Goal: Information Seeking & Learning: Find specific fact

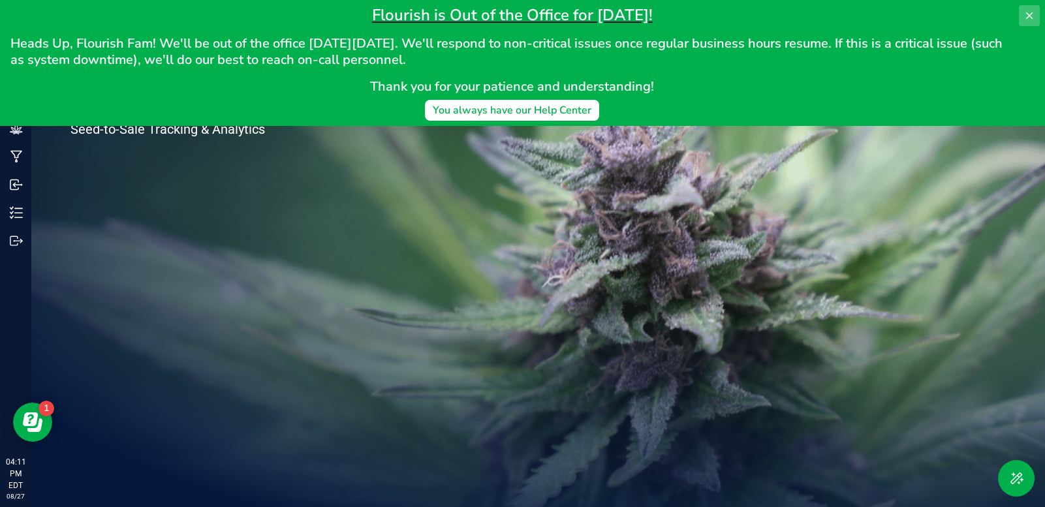
click at [1026, 14] on icon at bounding box center [1029, 15] width 10 height 10
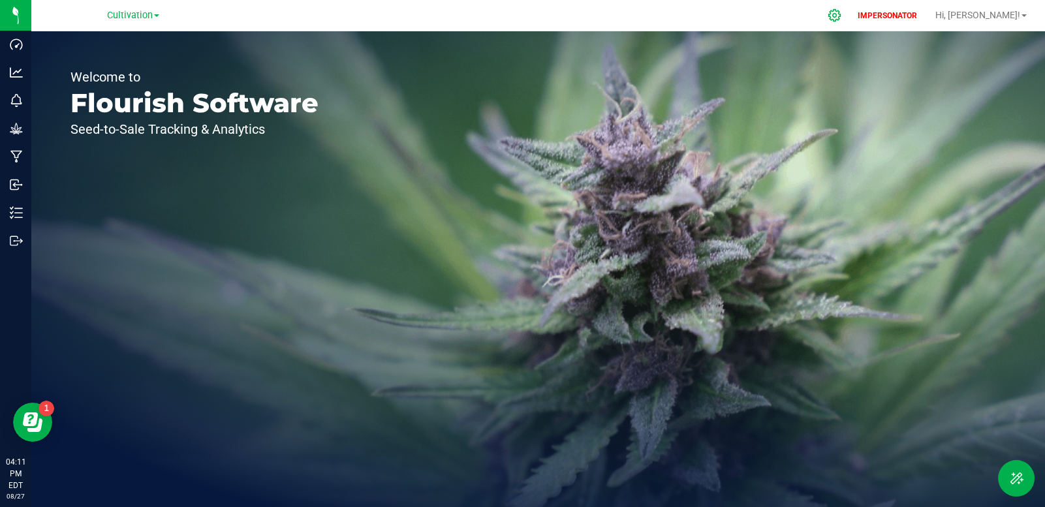
click at [842, 17] on icon at bounding box center [835, 15] width 14 height 14
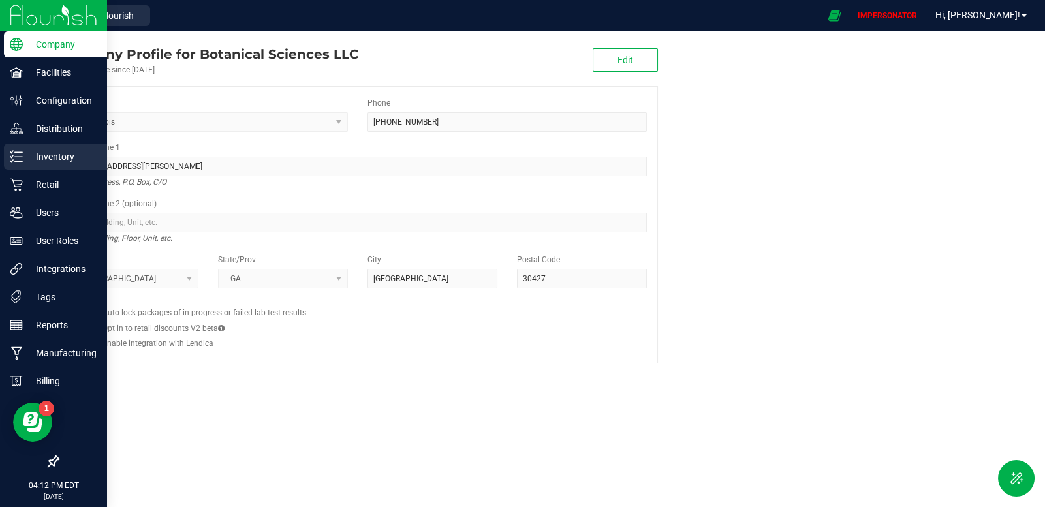
click at [34, 155] on p "Inventory" at bounding box center [62, 157] width 78 height 16
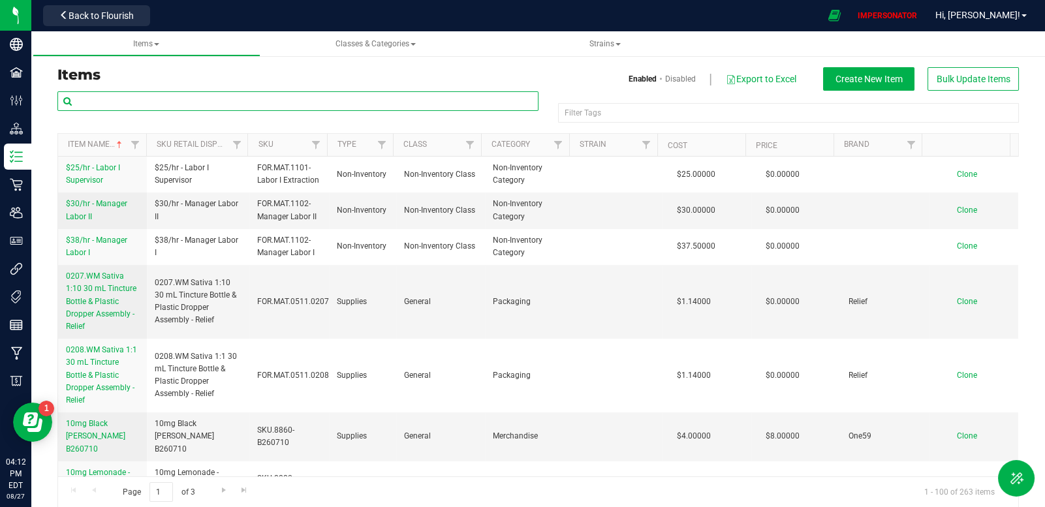
click at [274, 96] on input "text" at bounding box center [297, 101] width 481 height 20
paste input "1:10 Indica [30ml] (30mg CBD/300mg THC)"
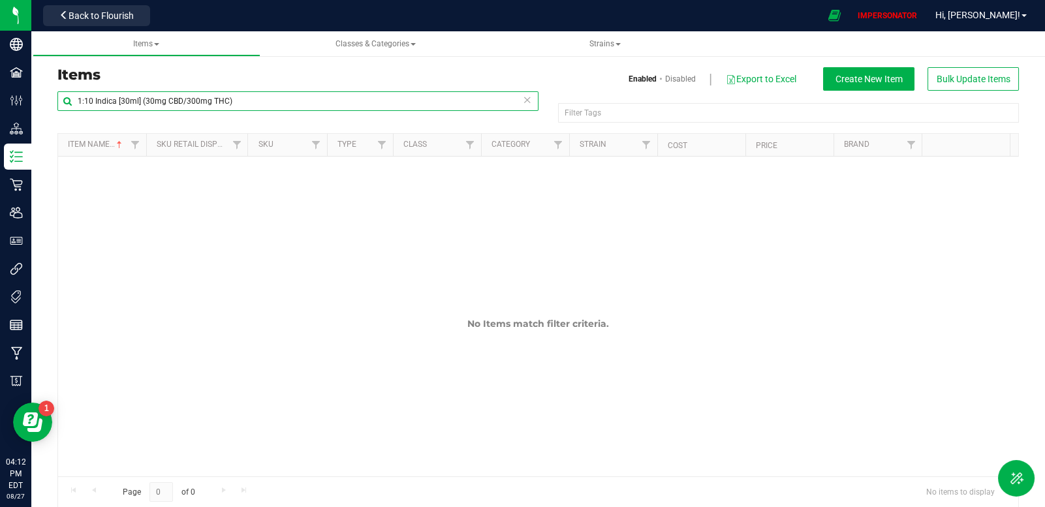
drag, startPoint x: 249, startPoint y: 99, endPoint x: 72, endPoint y: 87, distance: 176.7
click at [72, 87] on div "Items Enabled Disabled Export to Excel Create New Item Bulk Update Items 1:10 I…" at bounding box center [538, 287] width 981 height 441
paste input "0207.WM-Tincture 1:10"
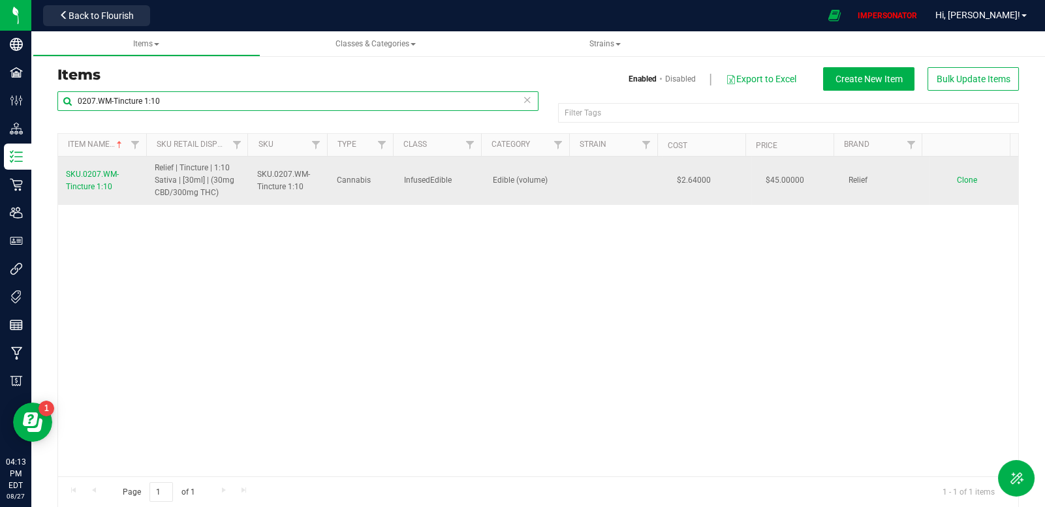
type input "0207.WM-Tincture 1:10"
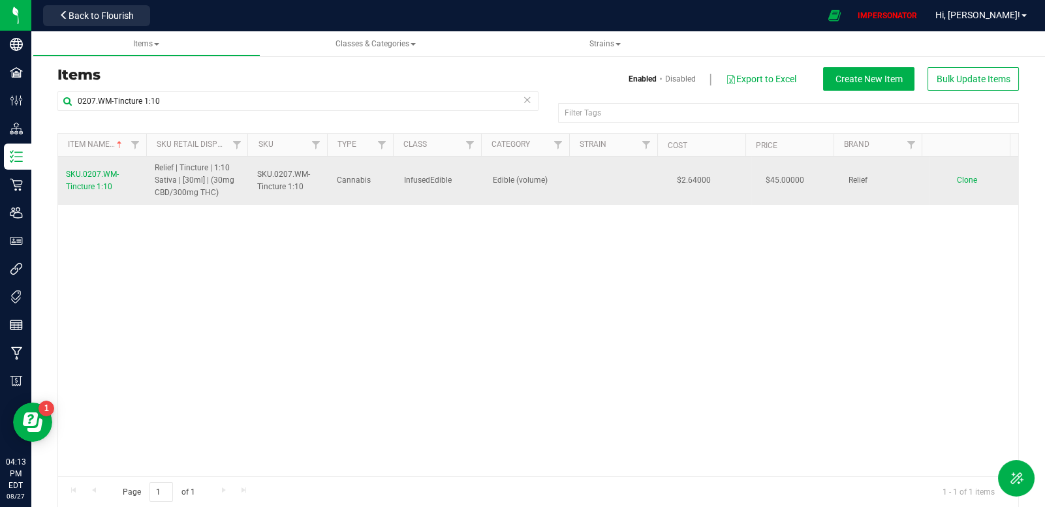
click at [278, 179] on span "SKU.0207.WM-Tincture 1:10" at bounding box center [289, 180] width 65 height 25
click at [93, 172] on span "SKU.0207.WM-Tincture 1:10" at bounding box center [92, 181] width 53 height 22
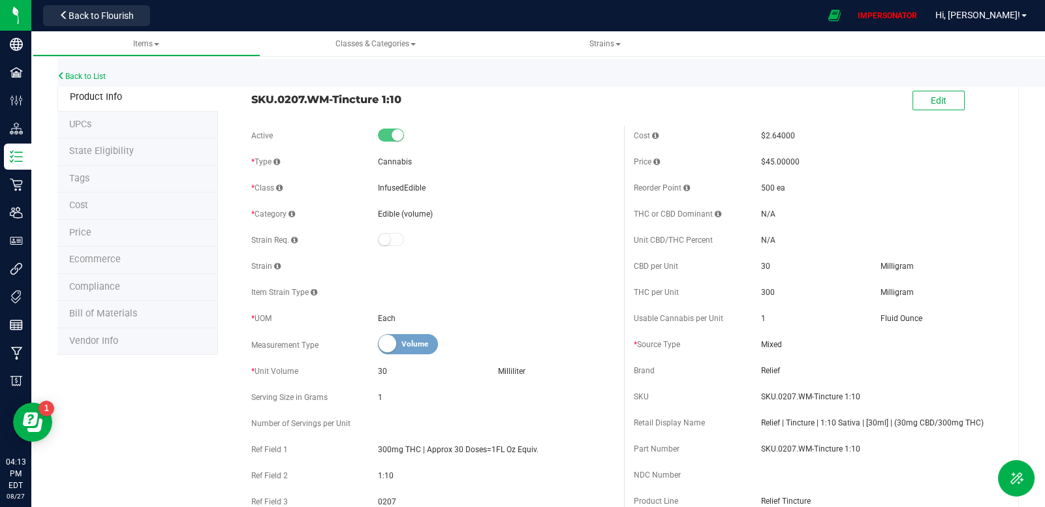
drag, startPoint x: 409, startPoint y: 97, endPoint x: 235, endPoint y: 104, distance: 174.5
copy span "SKU.0207.WM-Tincture 1:10"
click at [146, 261] on li "Ecommerce" at bounding box center [137, 260] width 161 height 27
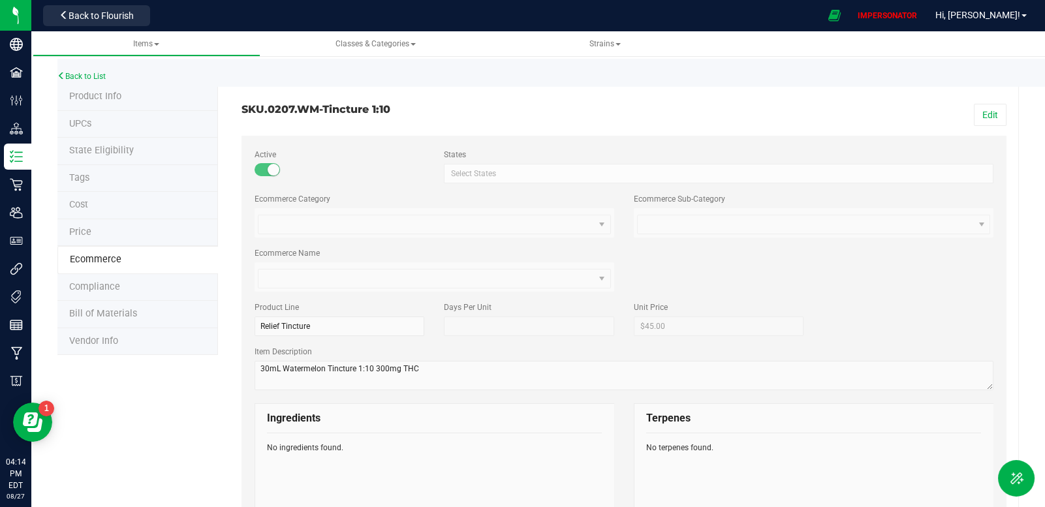
click at [103, 99] on span "Product Info" at bounding box center [95, 96] width 52 height 11
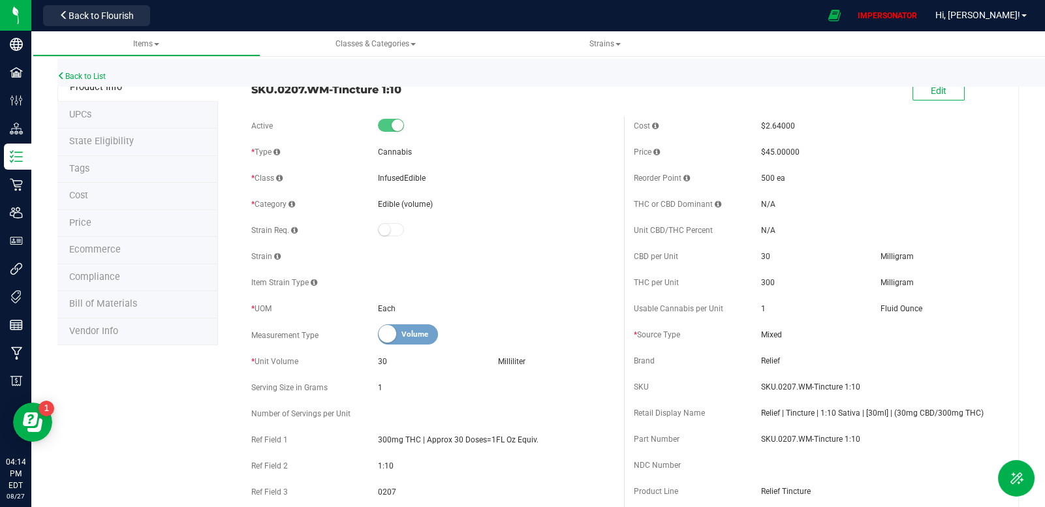
scroll to position [20, 0]
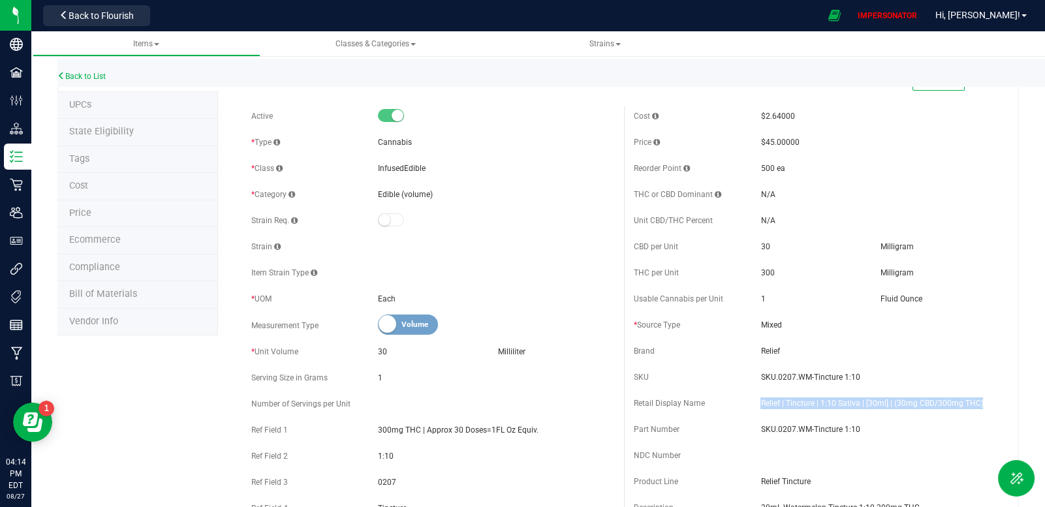
drag, startPoint x: 754, startPoint y: 405, endPoint x: 988, endPoint y: 404, distance: 233.8
click at [988, 404] on span "Relief | Tincture | 1:10 Sativa | [30ml] | (30mg CBD/300mg THC)" at bounding box center [879, 404] width 236 height 12
copy span "Relief | Tincture | 1:10 Sativa | [30ml] | (30mg CBD/300mg THC)"
drag, startPoint x: 864, startPoint y: 376, endPoint x: 740, endPoint y: 378, distance: 124.1
click at [740, 378] on div "SKU SKU.0207.WM-Tincture 1:10" at bounding box center [815, 378] width 363 height 20
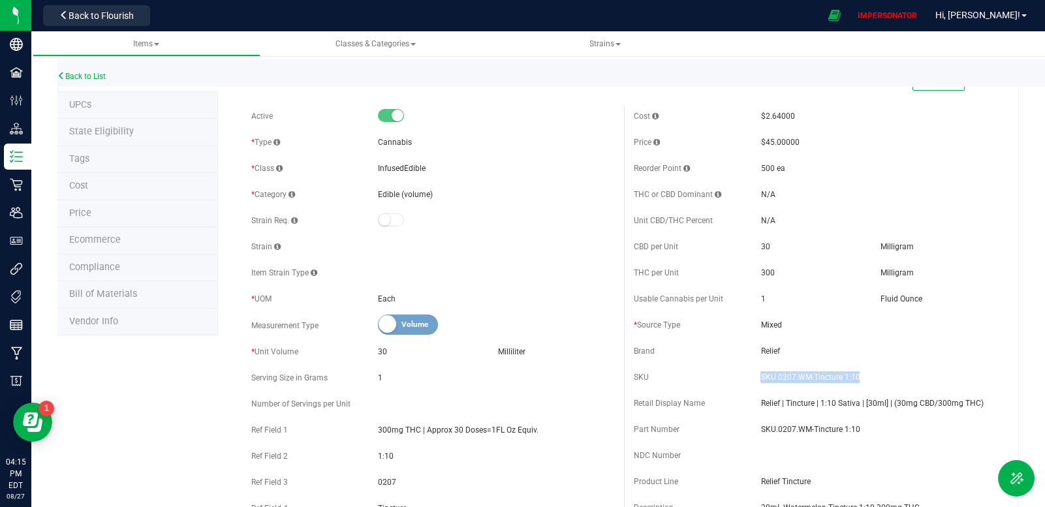
copy div "SKU.0207.WM-Tincture 1:10"
click at [101, 74] on link "Back to List" at bounding box center [81, 76] width 48 height 9
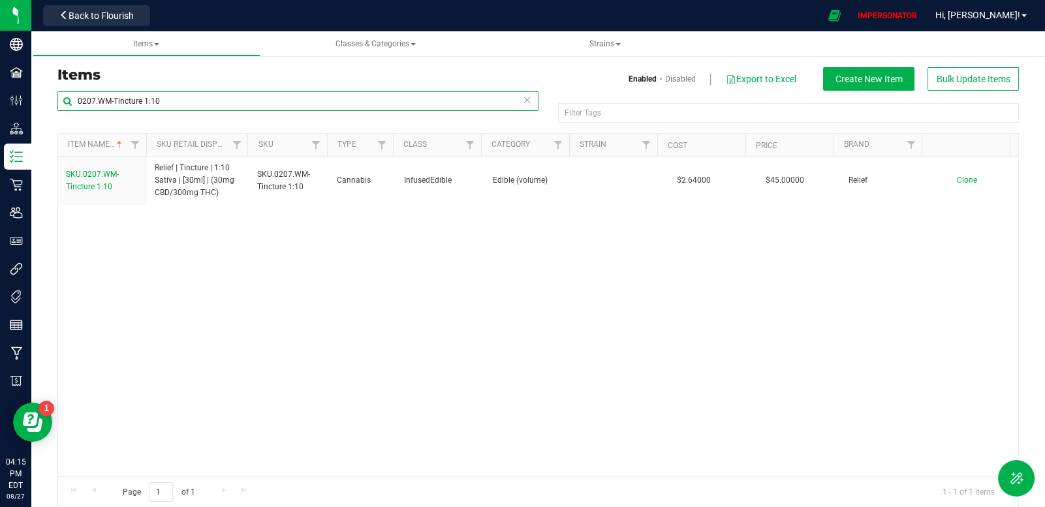
drag, startPoint x: 200, startPoint y: 99, endPoint x: 53, endPoint y: 86, distance: 147.5
click at [53, 86] on div "Items Enabled Disabled Export to Excel Create New Item Bulk Update Items 0207.W…" at bounding box center [538, 287] width 981 height 441
paste input "SKU.0213"
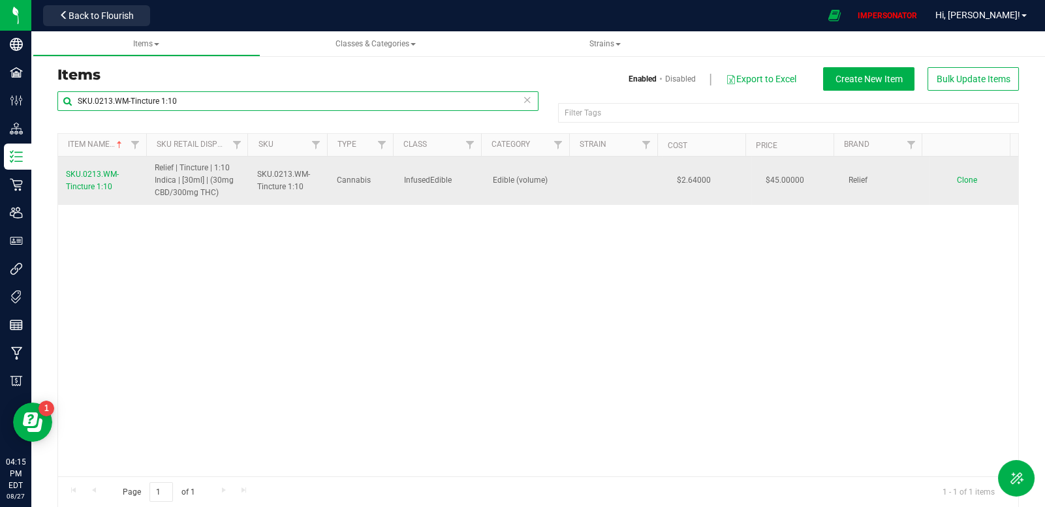
type input "SKU.0213.WM-Tincture 1:10"
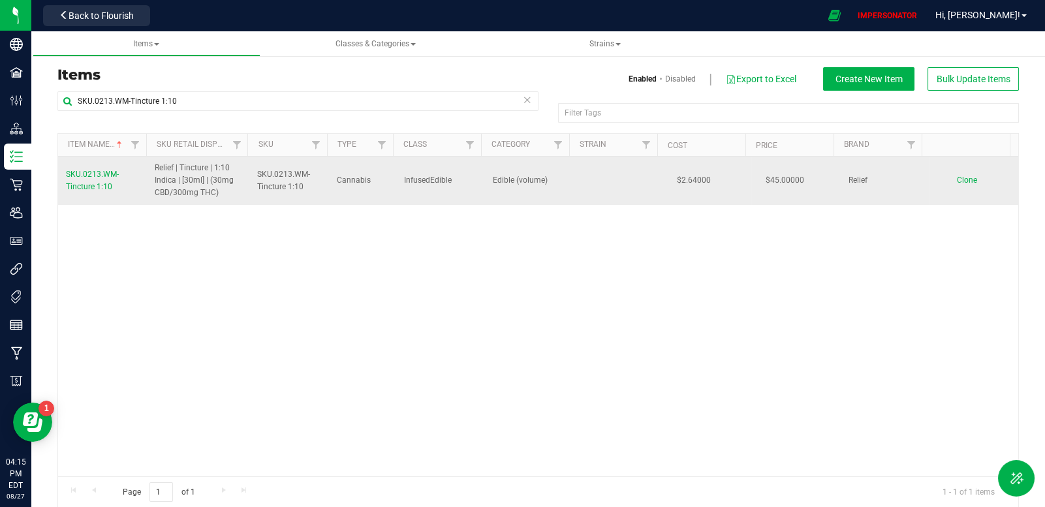
click at [99, 170] on span "SKU.0213.WM-Tincture 1:10" at bounding box center [92, 181] width 53 height 22
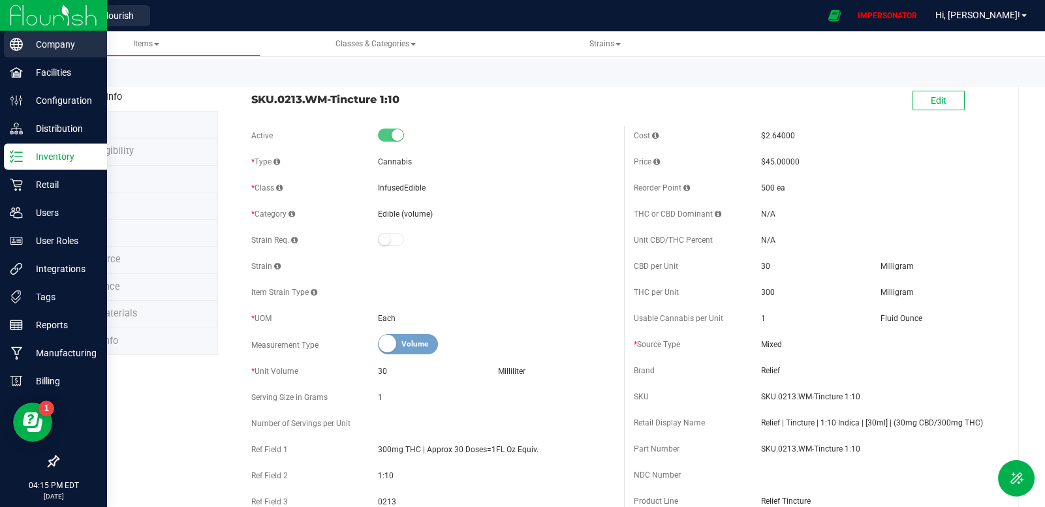
scroll to position [12, 0]
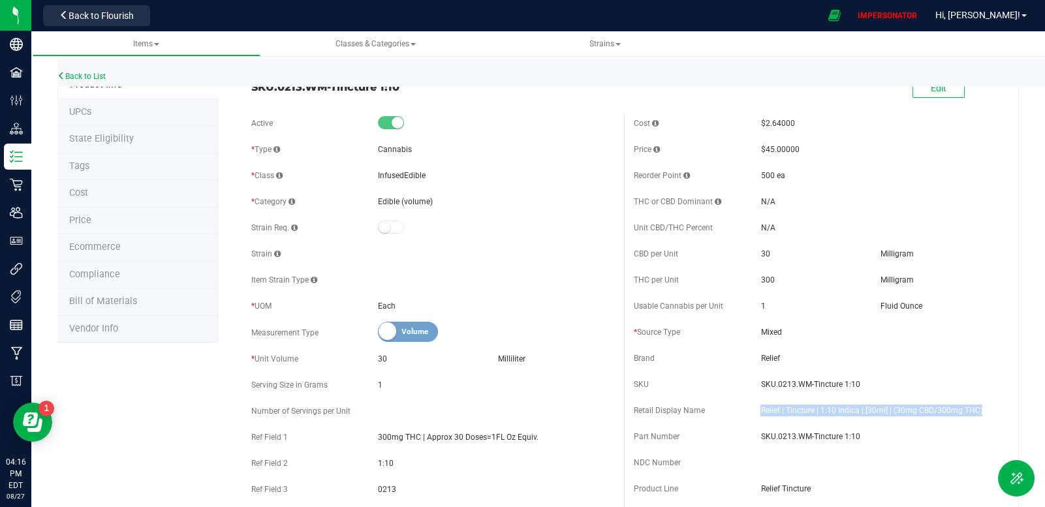
drag, startPoint x: 628, startPoint y: 413, endPoint x: 996, endPoint y: 408, distance: 368.3
click at [996, 408] on div "Cost $2.64000 Price $45.00000 Reorder Point 500 ea THC or CBD Dominant 30 300 1" at bounding box center [815, 349] width 383 height 470
copy div "Retail Display Name Relief | Tincture | 1:10 Indica | [30ml] | (30mg CBD/300mg …"
drag, startPoint x: 849, startPoint y: 387, endPoint x: 623, endPoint y: 388, distance: 225.9
click at [624, 388] on div "Cost $2.64000 Price $45.00000 Reorder Point 500 ea THC or CBD Dominant 30 300 1" at bounding box center [815, 349] width 383 height 470
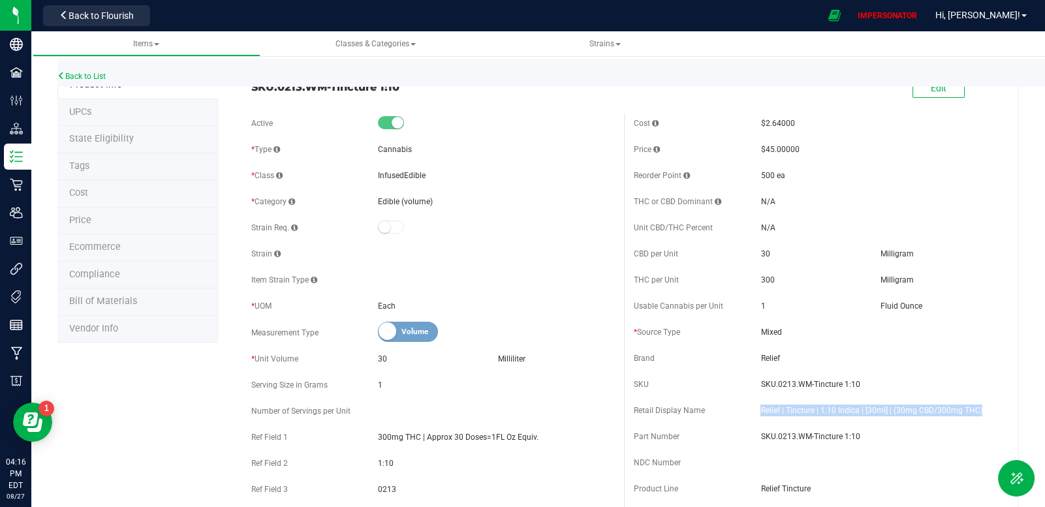
copy div "SKU SKU.0213.WM-Tincture 1:10"
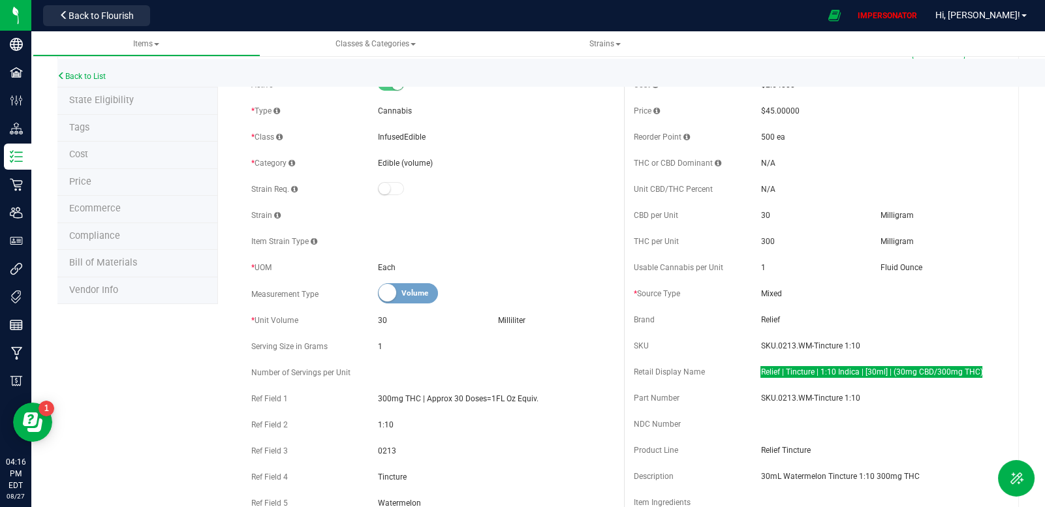
scroll to position [0, 0]
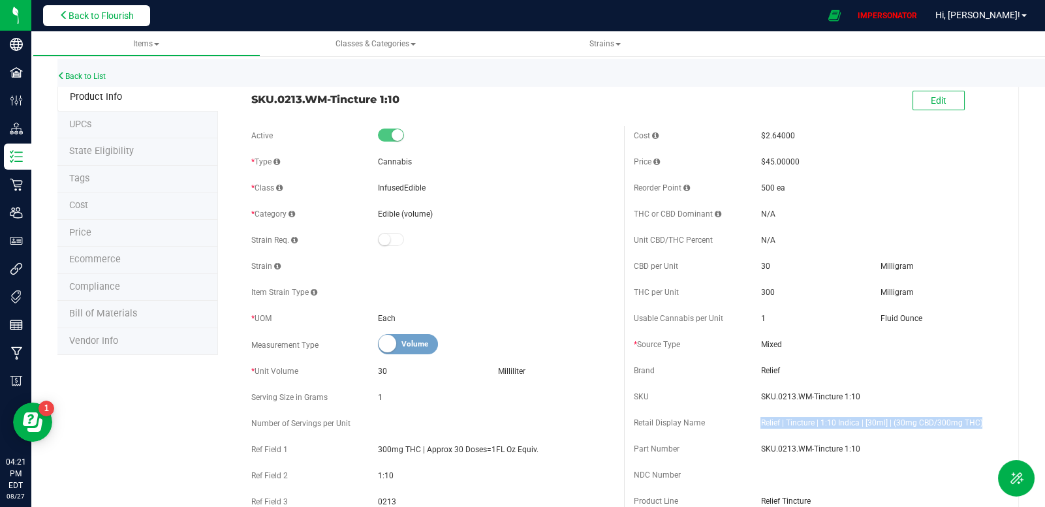
click at [104, 17] on span "Back to Flourish" at bounding box center [101, 15] width 65 height 10
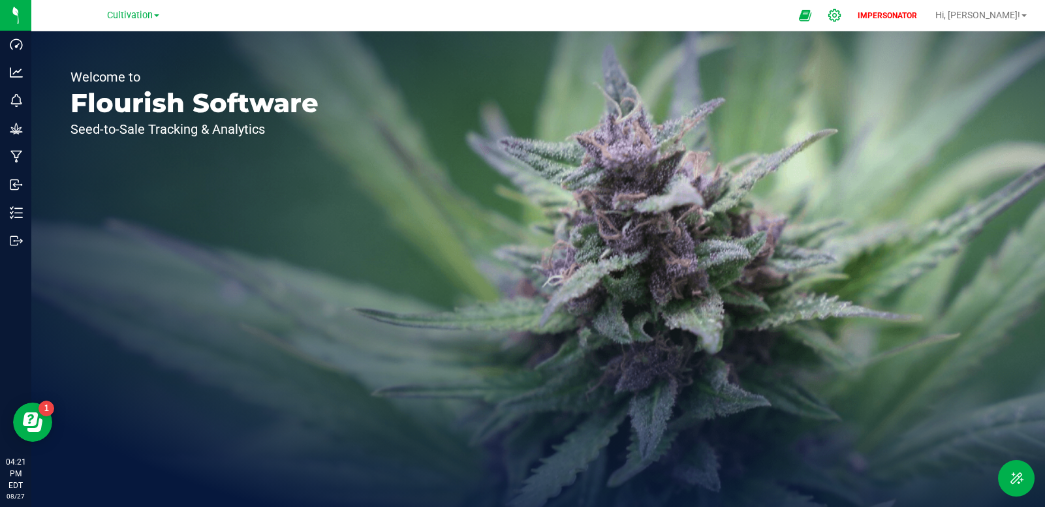
click at [842, 15] on icon at bounding box center [835, 15] width 14 height 14
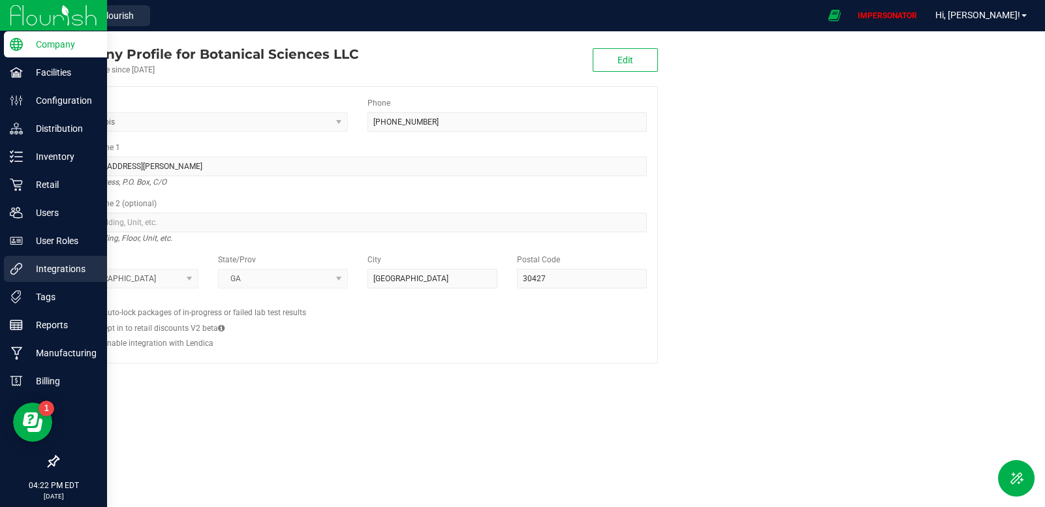
click at [34, 266] on p "Integrations" at bounding box center [62, 269] width 78 height 16
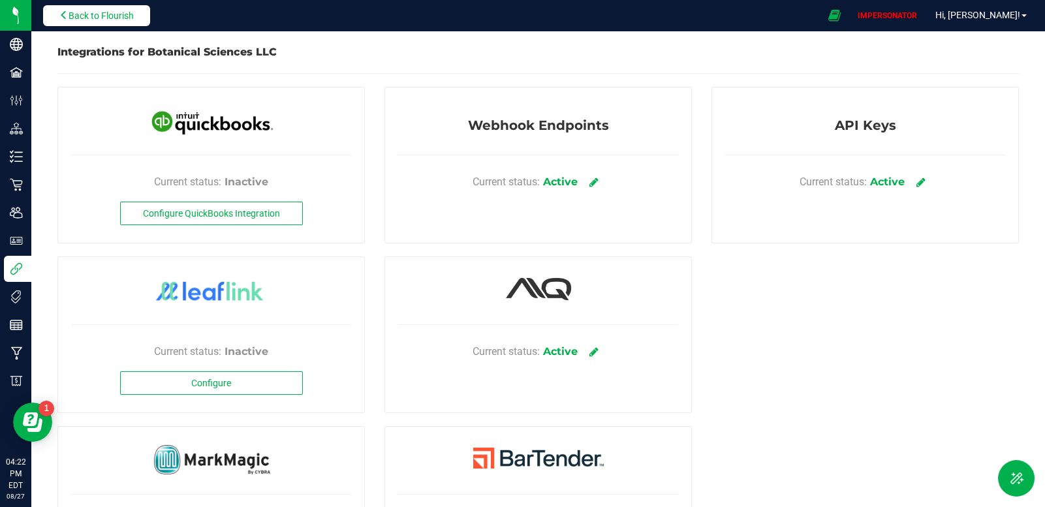
click at [115, 18] on span "Back to Flourish" at bounding box center [101, 15] width 65 height 10
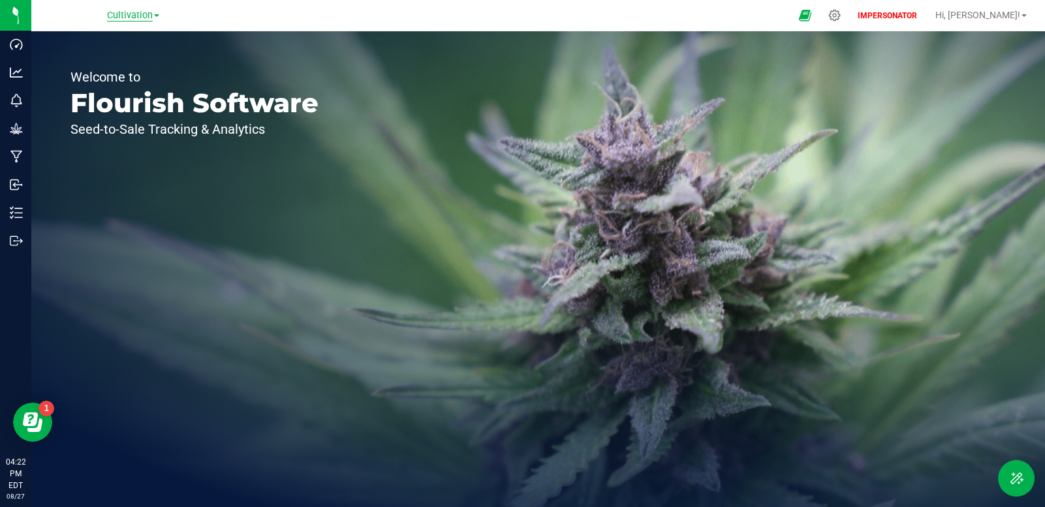
click at [116, 12] on span "Cultivation" at bounding box center [130, 16] width 46 height 12
